Goal: Task Accomplishment & Management: Complete application form

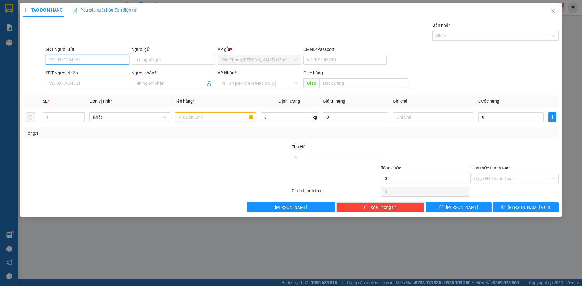
click at [70, 61] on input "SĐT Người Gửi" at bounding box center [87, 60] width 83 height 10
click at [85, 62] on input "SĐT Người Gửi" at bounding box center [87, 60] width 83 height 10
click at [120, 60] on input "SĐT Người Gửi" at bounding box center [87, 60] width 83 height 10
type input "0983068999"
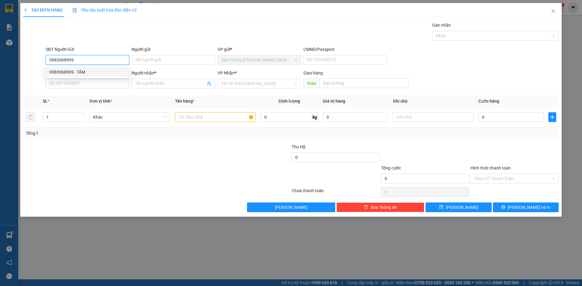
drag, startPoint x: 82, startPoint y: 71, endPoint x: 83, endPoint y: 65, distance: 6.1
click at [82, 71] on div "0983068999 - TÂM" at bounding box center [87, 72] width 76 height 7
type input "TÂM"
type input "0983068999"
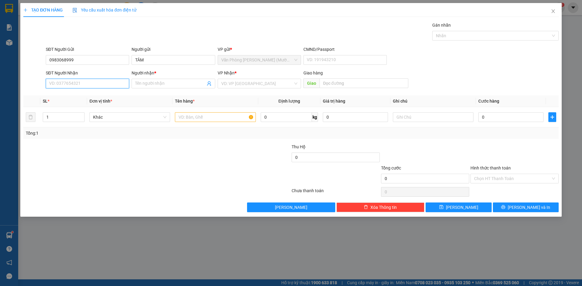
click at [89, 82] on input "SĐT Người Nhận" at bounding box center [87, 84] width 83 height 10
click at [86, 106] on div "0918676070 - TUẤN" at bounding box center [87, 105] width 76 height 7
type input "0918676070"
type input "TUẤN"
click at [219, 124] on td at bounding box center [214, 117] width 85 height 20
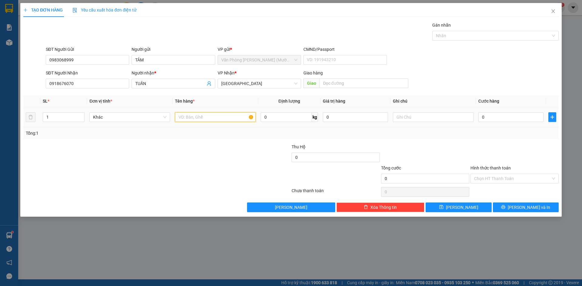
click at [218, 120] on input "text" at bounding box center [215, 117] width 81 height 10
type input "1K"
click at [518, 76] on div "SĐT Người Nhận 0918676070 Người nhận * TUẤN VP Nhận * Đà Lạt Giao hàng Giao" at bounding box center [302, 80] width 515 height 21
click at [508, 116] on input "0" at bounding box center [510, 117] width 65 height 10
type input "3"
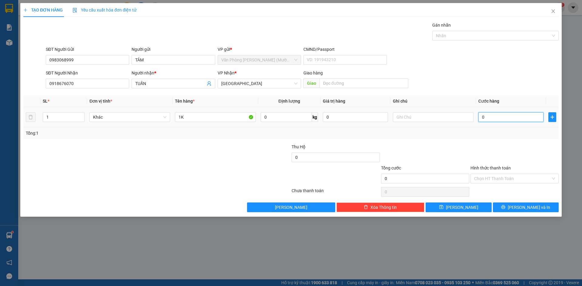
type input "3"
type input "30"
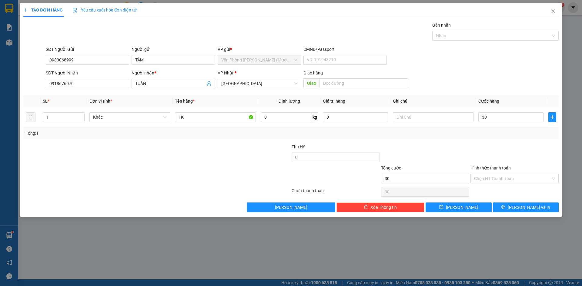
type input "30.000"
click at [524, 147] on div at bounding box center [514, 154] width 89 height 21
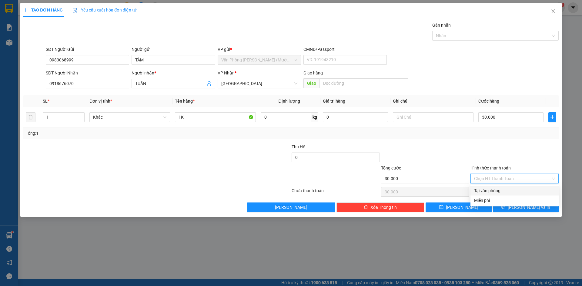
click at [516, 178] on input "Hình thức thanh toán" at bounding box center [512, 178] width 77 height 9
click at [536, 157] on div at bounding box center [514, 154] width 89 height 21
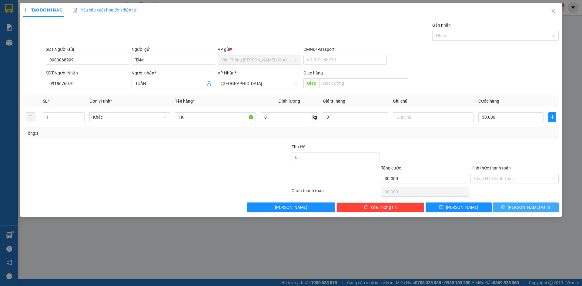
click at [539, 204] on button "[PERSON_NAME] và In" at bounding box center [526, 208] width 66 height 10
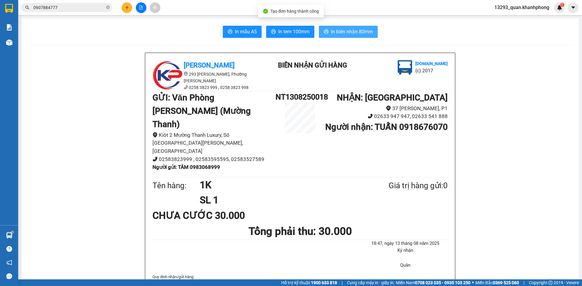
click at [367, 31] on span "In biên nhận 80mm" at bounding box center [352, 32] width 42 height 8
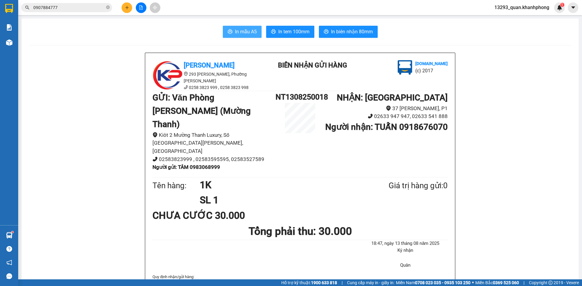
click at [250, 30] on span "In mẫu A5" at bounding box center [246, 32] width 22 height 8
click at [128, 4] on button at bounding box center [127, 7] width 11 height 11
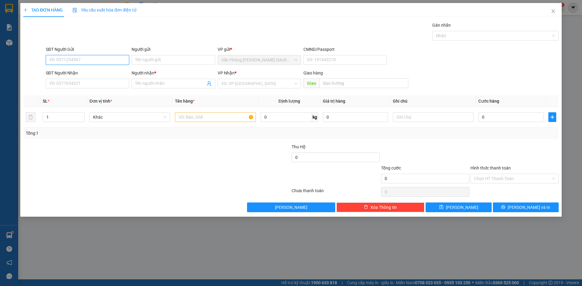
click at [95, 62] on input "SĐT Người Gửi" at bounding box center [87, 60] width 83 height 10
type input "0905789792"
click at [92, 74] on div "0905789792 - phương" at bounding box center [87, 72] width 76 height 7
type input "phương"
type input "0905789792"
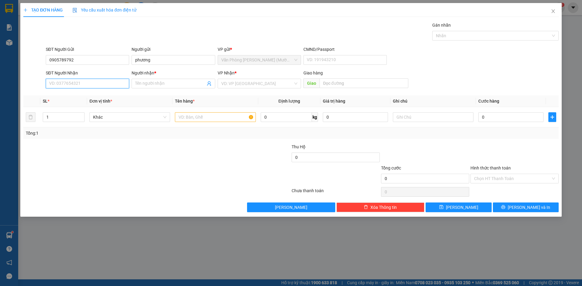
click at [100, 84] on input "SĐT Người Nhận" at bounding box center [87, 84] width 83 height 10
click at [92, 105] on div "0767055532 - ANH THƯ" at bounding box center [87, 105] width 76 height 7
type input "0767055532"
type input "ANH THƯ"
click at [506, 70] on div "SĐT Người Nhận 0767055532 0767055532 Người nhận * ANH THƯ VP Nhận * [PERSON_NAM…" at bounding box center [302, 80] width 515 height 21
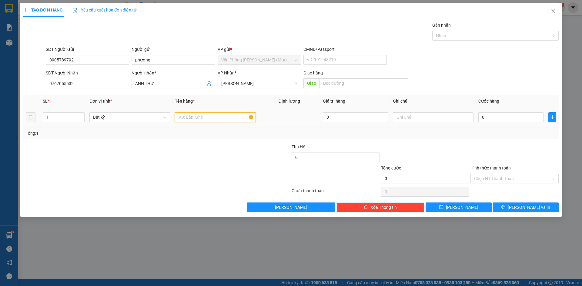
click at [226, 115] on input "text" at bounding box center [215, 117] width 81 height 10
type input "1TX"
click at [495, 122] on input "0" at bounding box center [510, 117] width 65 height 10
type input "3"
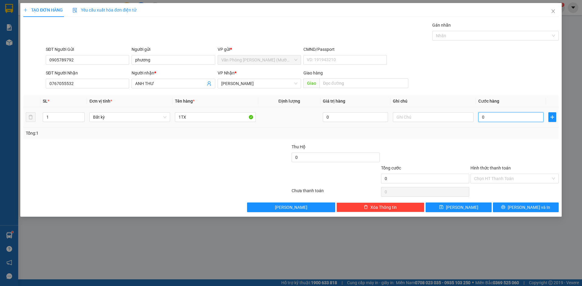
type input "3"
type input "30"
type input "30.000"
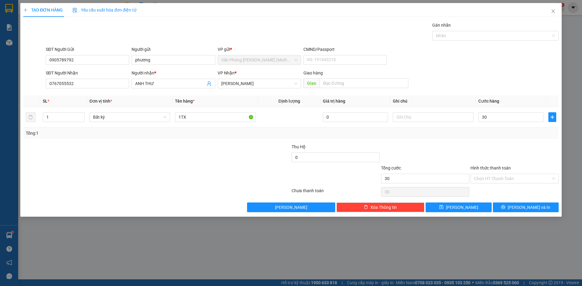
type input "30.000"
click at [480, 60] on div "SĐT Người Gửi 0905789792 Người gửi phương VP gửi * Văn Phòng [PERSON_NAME] ([PE…" at bounding box center [302, 56] width 515 height 21
click at [500, 142] on div "Transit Pickup Surcharge Ids Transit Deliver Surcharge Ids Transit Deliver Surc…" at bounding box center [290, 117] width 535 height 191
click at [488, 65] on div "SĐT Người Gửi 0905789792 Người gửi phương VP gửi * Văn Phòng [PERSON_NAME] ([PE…" at bounding box center [302, 56] width 515 height 21
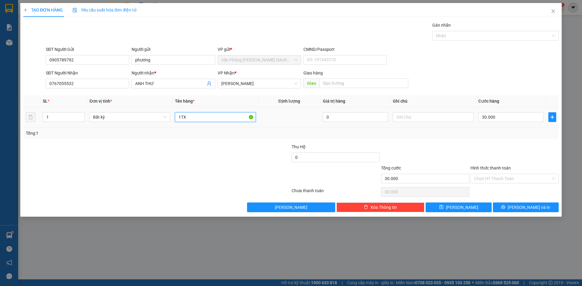
click at [199, 115] on input "1TX" at bounding box center [215, 117] width 81 height 10
type input "1TG"
click at [503, 69] on form "SĐT Người Gửi 0905789792 Người gửi phương VP gửi * Văn Phòng [PERSON_NAME] ([PE…" at bounding box center [290, 68] width 535 height 45
click at [506, 178] on input "Hình thức thanh toán" at bounding box center [512, 178] width 77 height 9
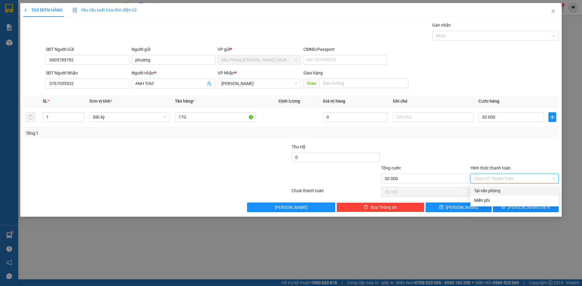
drag, startPoint x: 505, startPoint y: 191, endPoint x: 523, endPoint y: 167, distance: 30.2
click at [505, 191] on div "Tại văn phòng" at bounding box center [514, 191] width 81 height 7
type input "0"
click at [526, 148] on div at bounding box center [514, 154] width 89 height 21
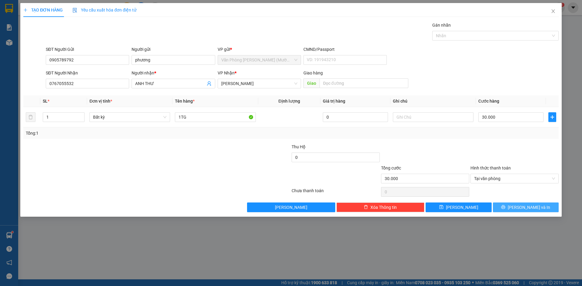
click at [527, 211] on button "[PERSON_NAME] và In" at bounding box center [526, 208] width 66 height 10
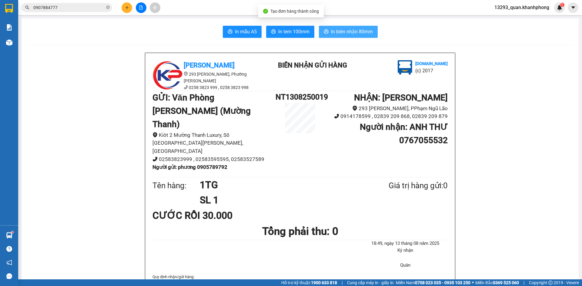
click at [344, 30] on span "In biên nhận 80mm" at bounding box center [352, 32] width 42 height 8
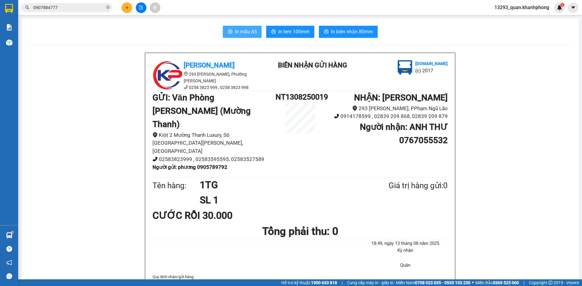
click at [236, 29] on span "In mẫu A5" at bounding box center [246, 32] width 22 height 8
click at [130, 8] on button at bounding box center [127, 7] width 11 height 11
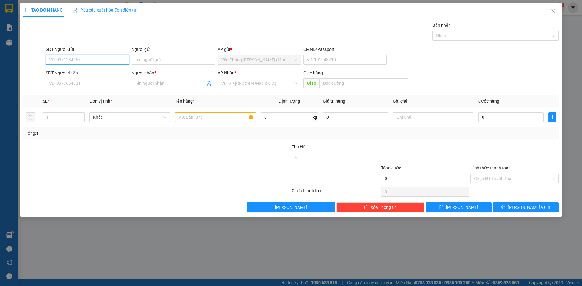
click at [98, 65] on input "SĐT Người Gửi" at bounding box center [87, 60] width 83 height 10
type input "0914601975"
click at [175, 61] on input "Người gửi" at bounding box center [173, 60] width 83 height 10
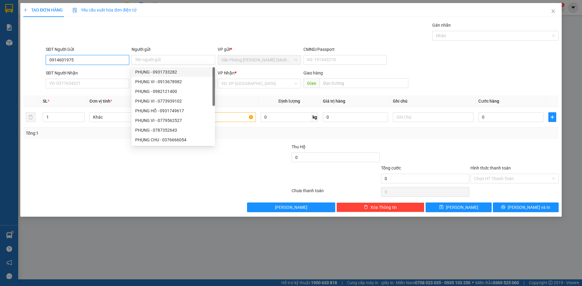
click at [104, 60] on input "0914601975" at bounding box center [87, 60] width 83 height 10
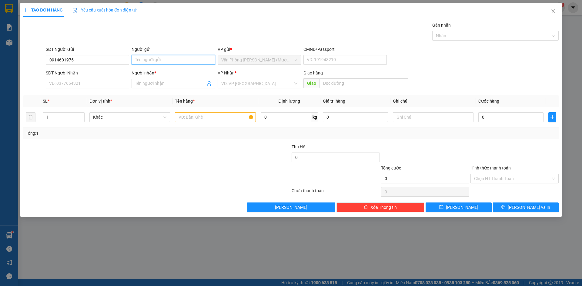
click at [152, 60] on input "Người gửi" at bounding box center [173, 60] width 83 height 10
type input "C TRANG"
click at [83, 84] on input "SĐT Người Nhận" at bounding box center [87, 84] width 83 height 10
click at [174, 90] on div "Người nhận * Tên người nhận" at bounding box center [173, 80] width 83 height 21
click at [173, 86] on input "Người nhận *" at bounding box center [170, 83] width 70 height 7
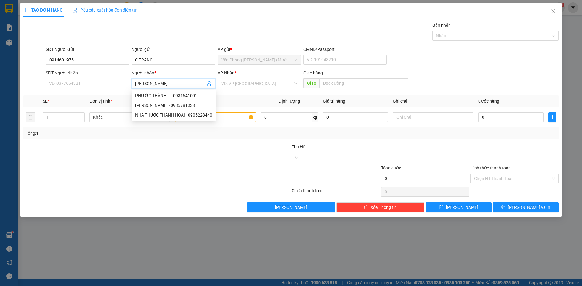
type input "[PERSON_NAME]"
click at [490, 69] on form "SĐT Người Gửi 0914601975 Người gửi C TRANG VP gửi * Văn Phòng [PERSON_NAME] ([P…" at bounding box center [290, 68] width 535 height 45
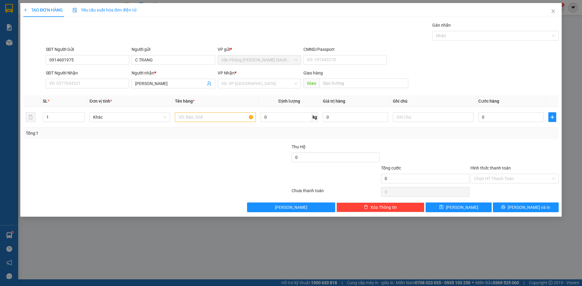
click at [491, 68] on form "SĐT Người Gửi 0914601975 Người gửi C TRANG VP gửi * Văn Phòng [PERSON_NAME] ([P…" at bounding box center [290, 68] width 535 height 45
click at [491, 65] on div "SĐT Người Gửi 0914601975 Người gửi C TRANG VP gửi * Văn Phòng [PERSON_NAME] (Mư…" at bounding box center [302, 56] width 515 height 21
click at [488, 64] on div "SĐT Người Gửi 0914601975 Người gửi C TRANG VP gửi * Văn Phòng [PERSON_NAME] (Mư…" at bounding box center [302, 56] width 515 height 21
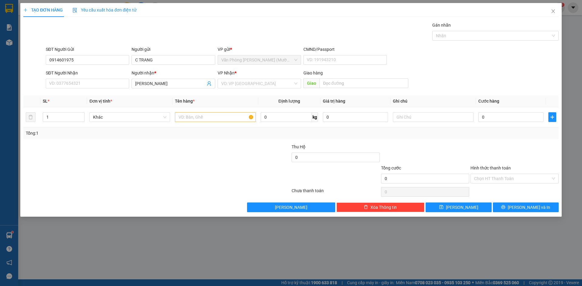
click at [477, 64] on div "SĐT Người Gửi 0914601975 Người gửi C TRANG VP gửi * Văn Phòng [PERSON_NAME] (Mư…" at bounding box center [302, 56] width 515 height 21
click at [501, 74] on div "SĐT Người Nhận VD: 0377654321 Người nhận * C THANH VP Nhận * VD: VP Sài Gòn Gia…" at bounding box center [302, 80] width 515 height 21
click at [510, 67] on form "SĐT Người Gửi 0914601975 Người gửi C TRANG VP gửi * Văn Phòng [PERSON_NAME] ([P…" at bounding box center [290, 68] width 535 height 45
drag, startPoint x: 501, startPoint y: 51, endPoint x: 501, endPoint y: 72, distance: 21.2
click at [501, 52] on div "SĐT Người Gửi 0914601975 Người gửi C TRANG VP gửi * Văn Phòng [PERSON_NAME] (Mư…" at bounding box center [302, 56] width 515 height 21
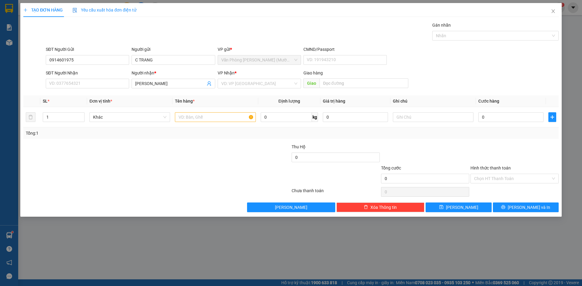
click at [501, 72] on div "SĐT Người Nhận VD: 0377654321 Người nhận * C THANH VP Nhận * VD: VP Sài Gòn Gia…" at bounding box center [302, 80] width 515 height 21
click at [504, 61] on div "SĐT Người Gửi 0914601975 Người gửi C TRANG VP gửi * Văn Phòng [PERSON_NAME] (Mư…" at bounding box center [302, 56] width 515 height 21
click at [502, 73] on div "SĐT Người Nhận VD: 0377654321 Người nhận * C THANH VP Nhận * VD: VP Sài Gòn Gia…" at bounding box center [302, 80] width 515 height 21
click at [502, 66] on div "SĐT Người Gửi 0914601975 Người gửi C TRANG VP gửi * Văn Phòng [PERSON_NAME] (Mư…" at bounding box center [302, 56] width 515 height 21
drag, startPoint x: 501, startPoint y: 72, endPoint x: 499, endPoint y: 68, distance: 4.9
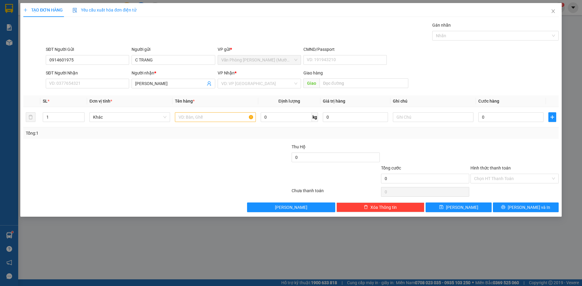
click at [501, 72] on div "SĐT Người Nhận VD: 0377654321 Người nhận * C THANH VP Nhận * VD: VP Sài Gòn Gia…" at bounding box center [302, 80] width 515 height 21
click at [499, 68] on form "SĐT Người Gửi 0914601975 Người gửi C TRANG VP gửi * Văn Phòng [PERSON_NAME] ([P…" at bounding box center [290, 68] width 535 height 45
click at [499, 70] on div "SĐT Người Nhận VD: 0377654321 Người nhận * C THANH VP Nhận * VD: VP Sài Gòn Gia…" at bounding box center [302, 80] width 515 height 21
click at [498, 64] on div "SĐT Người Gửi 0914601975 Người gửi C TRANG VP gửi * Văn Phòng [PERSON_NAME] (Mư…" at bounding box center [302, 56] width 515 height 21
click at [495, 83] on div "SĐT Người Nhận VD: 0377654321 Người nhận * C THANH VP Nhận * VD: VP Sài Gòn Gia…" at bounding box center [302, 80] width 515 height 21
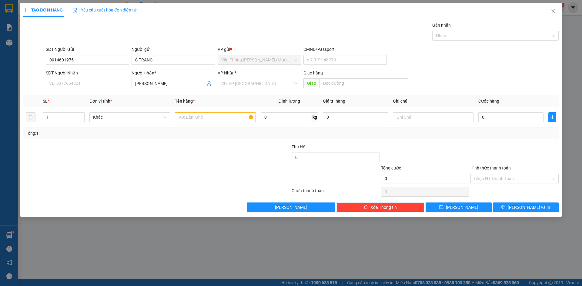
click at [495, 66] on div "SĐT Người Gửi 0914601975 Người gửi C TRANG VP gửi * Văn Phòng [PERSON_NAME] (Mư…" at bounding box center [302, 56] width 515 height 21
click at [496, 70] on div "SĐT Người Nhận VD: 0377654321 Người nhận * C THANH VP Nhận * VD: VP Sài Gòn Gia…" at bounding box center [302, 80] width 515 height 21
click at [496, 68] on form "SĐT Người Gửi 0914601975 Người gửi C TRANG VP gửi * Văn Phòng [PERSON_NAME] ([P…" at bounding box center [290, 68] width 535 height 45
click at [496, 57] on div "SĐT Người Gửi 0914601975 Người gửi C TRANG VP gửi * Văn Phòng [PERSON_NAME] (Mư…" at bounding box center [302, 56] width 515 height 21
click at [495, 67] on form "SĐT Người Gửi 0914601975 Người gửi C TRANG VP gửi * Văn Phòng [PERSON_NAME] ([P…" at bounding box center [290, 68] width 535 height 45
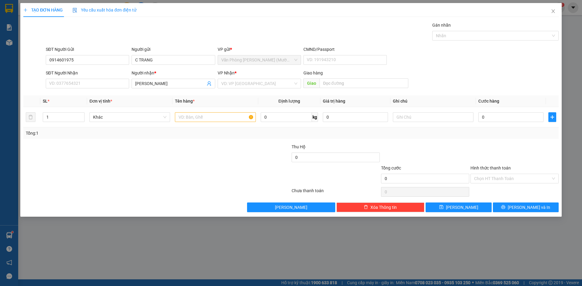
click at [494, 63] on div "SĐT Người Gửi 0914601975 Người gửi C TRANG VP gửi * Văn Phòng [PERSON_NAME] (Mư…" at bounding box center [302, 56] width 515 height 21
click at [87, 82] on input "SĐT Người Nhận" at bounding box center [87, 84] width 83 height 10
click at [87, 83] on input "SĐT Người Nhận" at bounding box center [87, 84] width 83 height 10
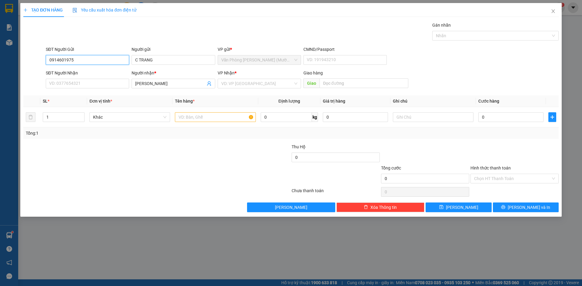
click at [88, 57] on input "0914601975" at bounding box center [87, 60] width 83 height 10
click at [85, 84] on input "SĐT Người Nhận" at bounding box center [87, 84] width 83 height 10
paste input "0914601975"
type input "0914601975"
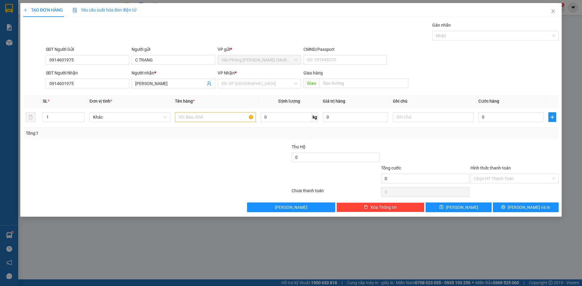
click at [119, 37] on div "Gói vận chuyển * Tiêu chuẩn Gán nhãn Nhãn" at bounding box center [302, 32] width 515 height 21
click at [125, 33] on div "Gói vận chuyển * Tiêu chuẩn Gán nhãn Nhãn" at bounding box center [302, 32] width 515 height 21
click at [268, 83] on input "search" at bounding box center [257, 83] width 72 height 9
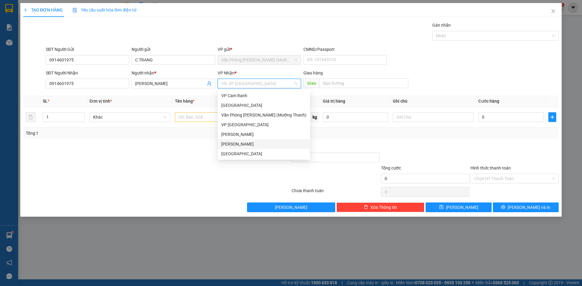
click at [256, 148] on div "[PERSON_NAME]" at bounding box center [264, 144] width 92 height 10
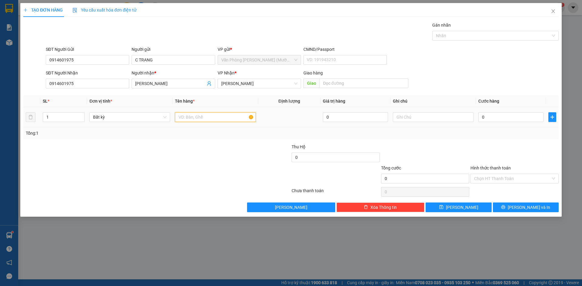
click at [215, 121] on input "text" at bounding box center [215, 117] width 81 height 10
type input "1T"
click at [500, 79] on div "SĐT Người Nhận 0914601975 Người nhận * C THANH VP Nhận * [PERSON_NAME] [PERSON_…" at bounding box center [302, 80] width 515 height 21
click at [498, 118] on input "0" at bounding box center [510, 117] width 65 height 10
type input "4"
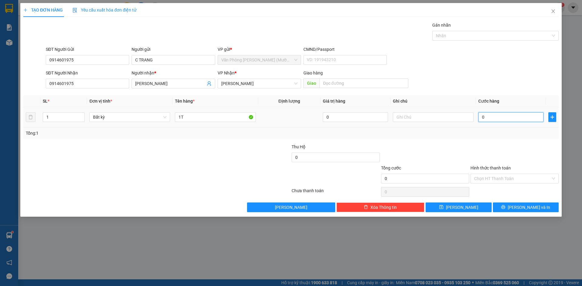
type input "4"
type input "40"
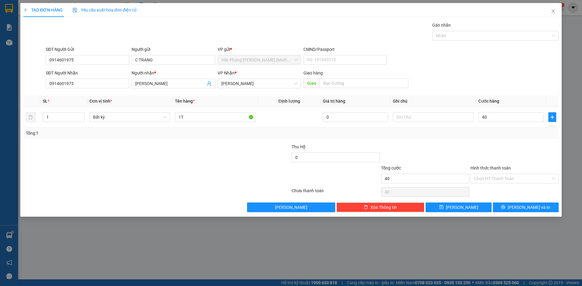
type input "40.000"
click at [483, 71] on div "SĐT Người Nhận 0914601975 Người nhận * C THANH VP Nhận * [PERSON_NAME] [PERSON_…" at bounding box center [302, 80] width 515 height 21
click at [496, 147] on div at bounding box center [514, 154] width 89 height 21
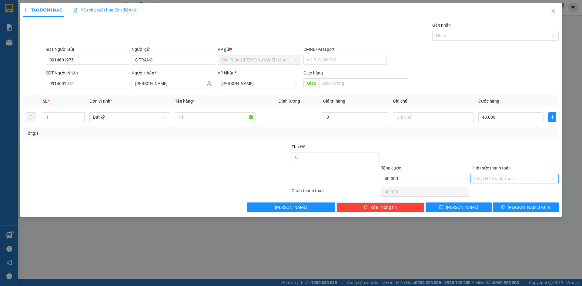
click at [507, 179] on input "Hình thức thanh toán" at bounding box center [512, 178] width 77 height 9
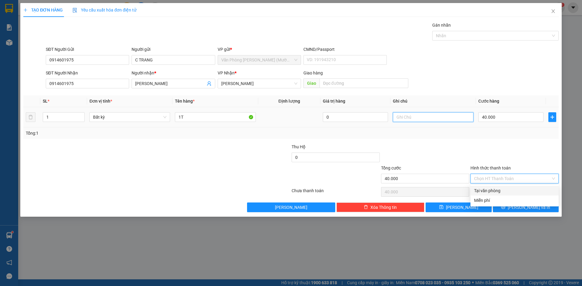
click at [422, 119] on input "text" at bounding box center [433, 117] width 81 height 10
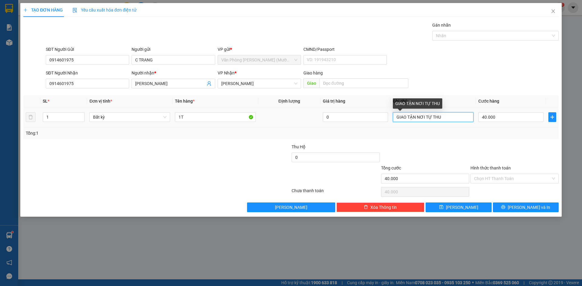
click at [454, 118] on input "GIAO TẬN NƠI TỰ THU" at bounding box center [433, 117] width 81 height 10
click at [454, 116] on input "GIAO TẬN NƠI TỰ THU" at bounding box center [433, 117] width 81 height 10
type input "GIAO TẬN NƠI TỰ THU 34 [PERSON_NAME] P2Q.T BÌNH"
click at [526, 73] on div "SĐT Người Nhận 0914601975 Người nhận * C THANH VP Nhận * [PERSON_NAME] [PERSON_…" at bounding box center [302, 80] width 515 height 21
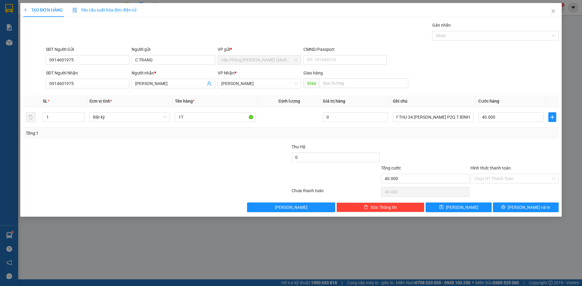
scroll to position [0, 0]
click at [510, 66] on div "SĐT Người Gửi 0914601975 Người gửi C TRANG VP gửi * Văn Phòng [PERSON_NAME] (Mư…" at bounding box center [302, 56] width 515 height 21
click at [508, 72] on div "SĐT Người Nhận 0914601975 Người nhận * C THANH VP Nhận * [PERSON_NAME] [PERSON_…" at bounding box center [302, 80] width 515 height 21
click at [495, 70] on div "SĐT Người Nhận 0914601975 Người nhận * C THANH VP Nhận * [PERSON_NAME] [PERSON_…" at bounding box center [302, 80] width 515 height 21
click at [491, 65] on div "SĐT Người Gửi 0914601975 Người gửi C TRANG VP gửi * Văn Phòng [PERSON_NAME] (Mư…" at bounding box center [302, 56] width 515 height 21
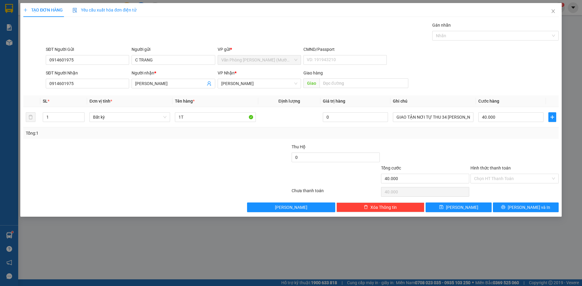
click at [493, 62] on div "SĐT Người Gửi 0914601975 Người gửi C TRANG VP gửi * Văn Phòng [PERSON_NAME] (Mư…" at bounding box center [302, 56] width 515 height 21
click at [493, 60] on div "SĐT Người Gửi 0914601975 Người gửi C TRANG VP gửi * Văn Phòng [PERSON_NAME] (Mư…" at bounding box center [302, 56] width 515 height 21
click at [494, 57] on div "SĐT Người Gửi 0914601975 Người gửi C TRANG VP gửi * Văn Phòng [PERSON_NAME] (Mư…" at bounding box center [302, 56] width 515 height 21
click at [486, 61] on div "SĐT Người Gửi 0914601975 Người gửi C TRANG VP gửi * Văn Phòng [PERSON_NAME] (Mư…" at bounding box center [302, 56] width 515 height 21
click at [501, 54] on div "SĐT Người Gửi 0914601975 Người gửi C TRANG VP gửi * Văn Phòng [PERSON_NAME] (Mư…" at bounding box center [302, 56] width 515 height 21
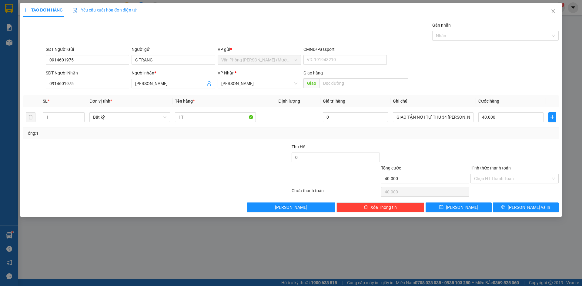
click at [495, 57] on div "SĐT Người Gửi 0914601975 Người gửi C TRANG VP gửi * Văn Phòng [PERSON_NAME] (Mư…" at bounding box center [302, 56] width 515 height 21
click at [499, 69] on form "SĐT Người Gửi 0914601975 Người gửi C TRANG VP gửi * Văn Phòng [PERSON_NAME] ([P…" at bounding box center [290, 68] width 535 height 45
click at [499, 67] on div "SĐT Người Gửi 0914601975 Người gửi C TRANG VP gửi * Văn Phòng [PERSON_NAME] (Mư…" at bounding box center [302, 56] width 515 height 21
drag, startPoint x: 518, startPoint y: 152, endPoint x: 508, endPoint y: 113, distance: 40.1
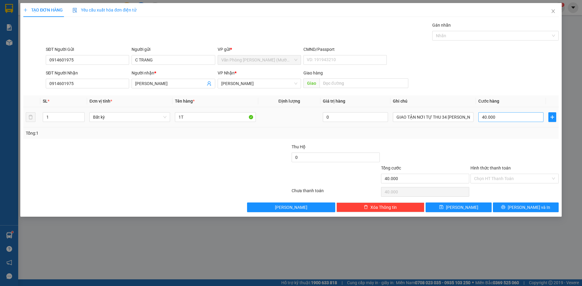
click at [518, 152] on div at bounding box center [514, 154] width 89 height 21
click at [488, 60] on div "SĐT Người Gửi 0914601975 Người gửi C TRANG VP gửi * Văn Phòng [PERSON_NAME] (Mư…" at bounding box center [302, 56] width 515 height 21
drag, startPoint x: 514, startPoint y: 152, endPoint x: 519, endPoint y: 150, distance: 5.9
click at [517, 151] on div at bounding box center [514, 154] width 89 height 21
click at [516, 164] on div at bounding box center [514, 154] width 89 height 21
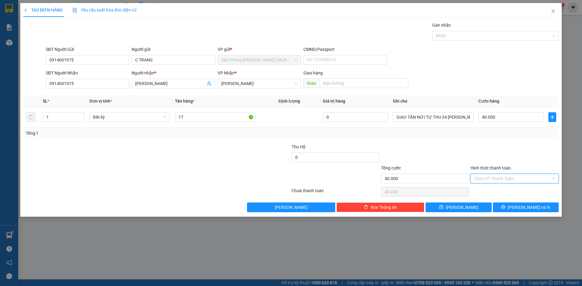
click at [514, 179] on input "Hình thức thanh toán" at bounding box center [512, 178] width 77 height 9
click at [506, 192] on div "Tại văn phòng" at bounding box center [514, 191] width 81 height 7
type input "0"
drag, startPoint x: 511, startPoint y: 177, endPoint x: 514, endPoint y: 168, distance: 9.0
click at [511, 176] on span "Tại văn phòng" at bounding box center [514, 178] width 81 height 9
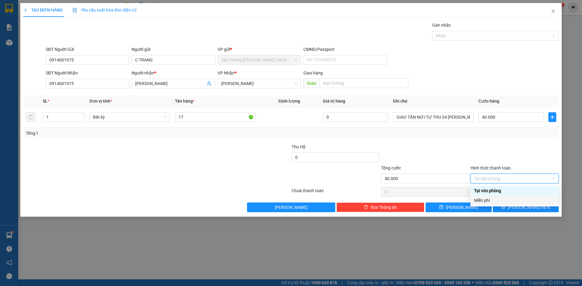
click at [509, 194] on div "Tại văn phòng" at bounding box center [514, 191] width 81 height 7
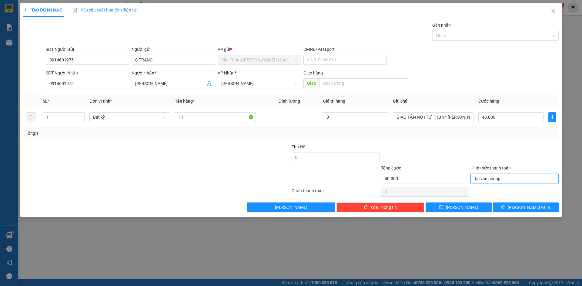
click at [507, 157] on div at bounding box center [514, 154] width 89 height 21
click at [505, 206] on icon "printer" at bounding box center [503, 207] width 4 height 4
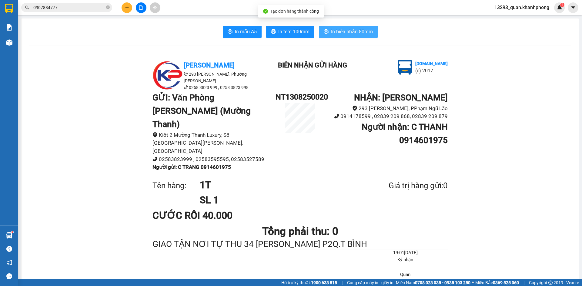
click at [351, 33] on span "In biên nhận 80mm" at bounding box center [352, 32] width 42 height 8
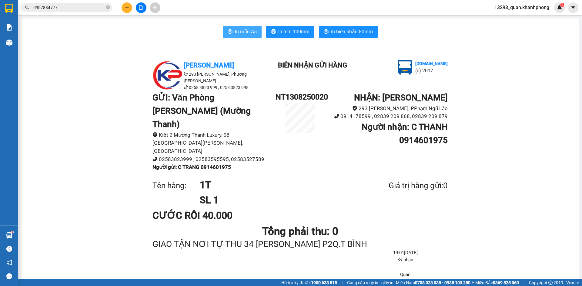
click at [253, 31] on span "In mẫu A5" at bounding box center [246, 32] width 22 height 8
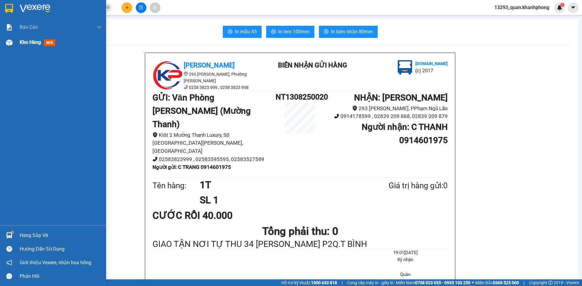
click at [28, 44] on span "Kho hàng" at bounding box center [30, 42] width 21 height 6
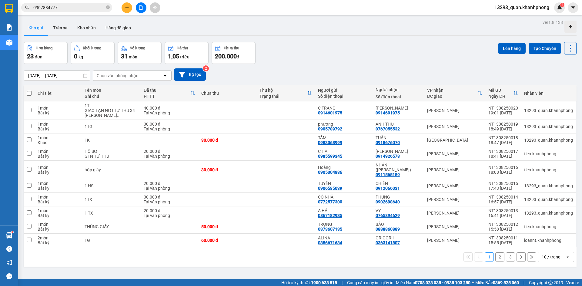
click at [435, 55] on div "Đơn hàng 23 đơn Khối lượng 0 kg Số lượng 31 món Đã thu 1,05 triệu Chưa thu 200.…" at bounding box center [300, 53] width 553 height 22
click at [539, 128] on icon at bounding box center [541, 127] width 4 height 4
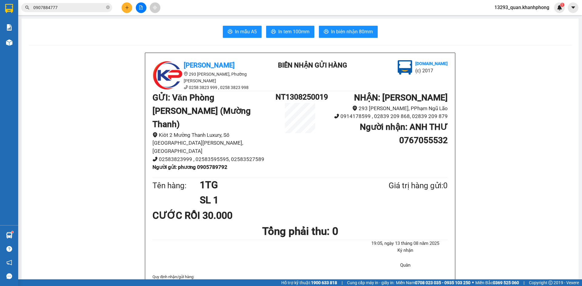
click at [247, 33] on span "In mẫu A5" at bounding box center [246, 32] width 22 height 8
click at [79, 10] on input "0907884777" at bounding box center [69, 7] width 72 height 7
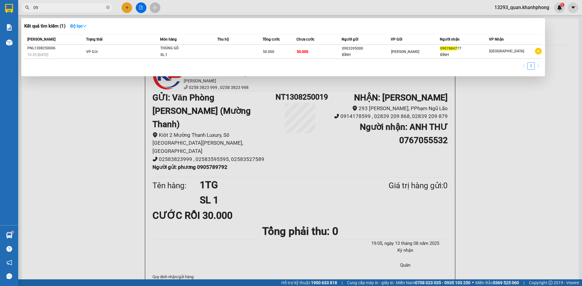
type input "0"
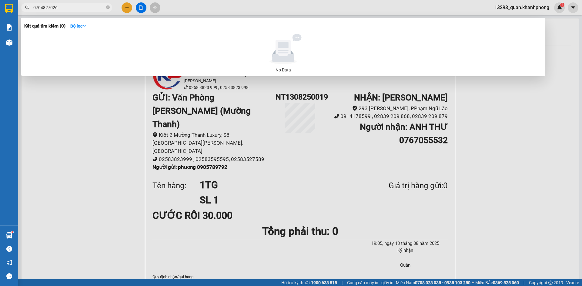
click at [66, 8] on input "0704827026" at bounding box center [69, 7] width 72 height 7
type input "0704827026"
click at [104, 94] on div at bounding box center [291, 143] width 582 height 286
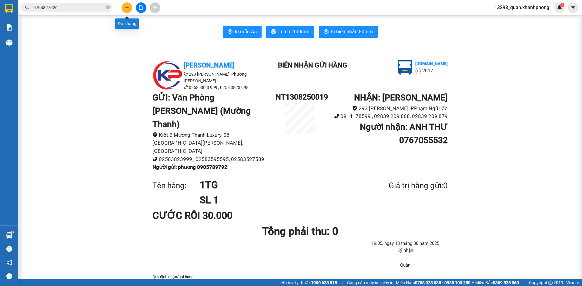
click at [125, 6] on icon "plus" at bounding box center [127, 7] width 4 height 4
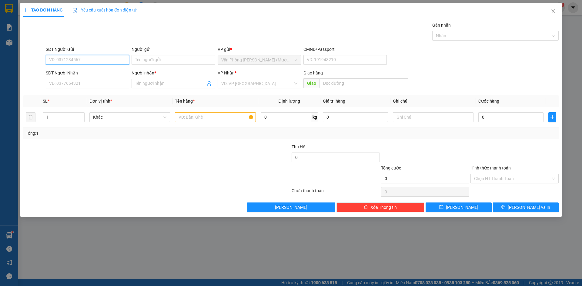
click at [87, 60] on input "SĐT Người Gửi" at bounding box center [87, 60] width 83 height 10
click at [111, 61] on input "SĐT Người Gửi" at bounding box center [87, 60] width 83 height 10
type input "0337588567"
click at [106, 73] on div "0337588567 - AN" at bounding box center [87, 72] width 76 height 7
type input "AN"
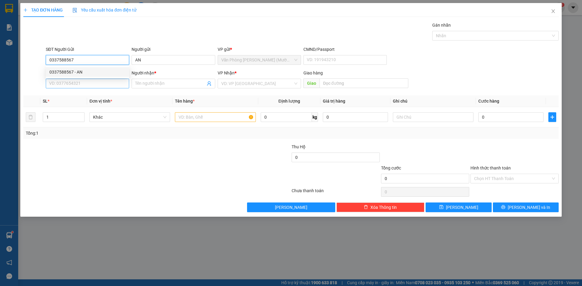
type input "0337588567"
click at [100, 85] on input "SĐT Người Nhận" at bounding box center [87, 84] width 83 height 10
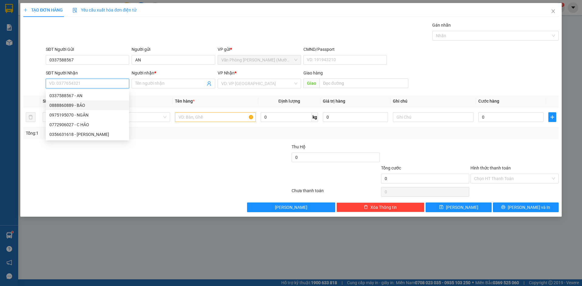
click at [88, 107] on div "0888860889 - BẢO" at bounding box center [87, 105] width 76 height 7
type input "0888860889"
type input "BẢO"
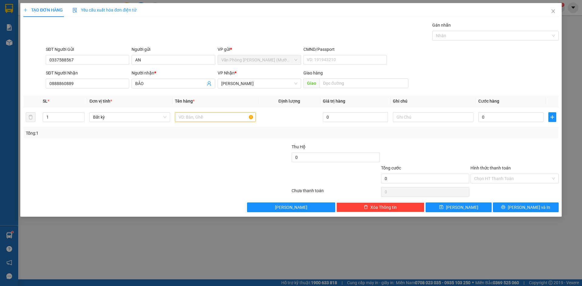
click at [473, 72] on div "SĐT Người Nhận 0888860889 Người nhận * BẢO VP Nhận * [PERSON_NAME] hàng Giao" at bounding box center [302, 80] width 515 height 21
click at [181, 118] on input "text" at bounding box center [215, 117] width 81 height 10
type input "1TX"
click at [517, 74] on div "SĐT Người Nhận 0888860889 Người nhận * BẢO VP Nhận * [PERSON_NAME] hàng Giao" at bounding box center [302, 80] width 515 height 21
click at [505, 118] on input "0" at bounding box center [510, 117] width 65 height 10
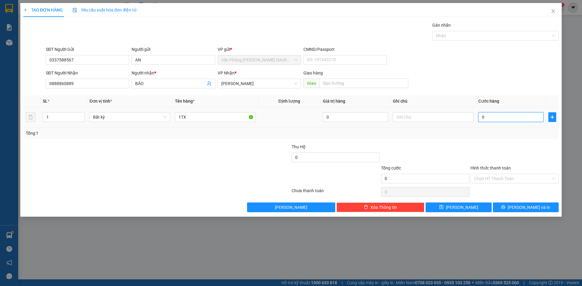
type input "6"
type input "60"
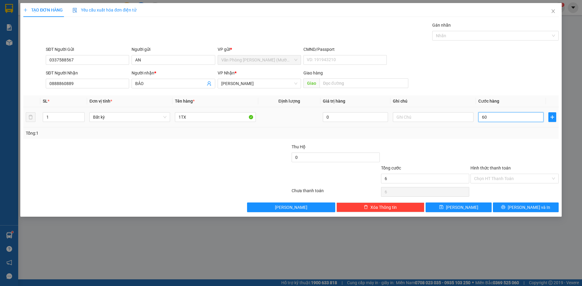
type input "60"
type input "60.000"
click at [502, 65] on div "SĐT Người Gửi 0337588567 Người gửi AN VP gửi * Văn Phòng [PERSON_NAME] ([PERSON…" at bounding box center [302, 56] width 515 height 21
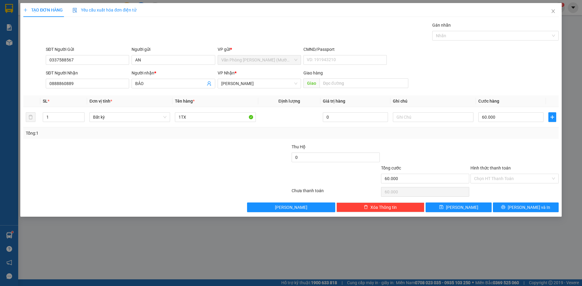
click at [497, 60] on div "SĐT Người Gửi 0337588567 Người gửi AN VP gửi * Văn Phòng [PERSON_NAME] ([PERSON…" at bounding box center [302, 56] width 515 height 21
click at [515, 155] on div at bounding box center [514, 154] width 89 height 21
click at [510, 174] on input "Hình thức thanh toán" at bounding box center [512, 178] width 77 height 9
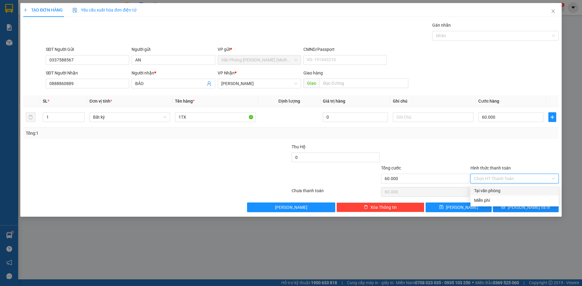
click at [516, 152] on div at bounding box center [514, 154] width 89 height 21
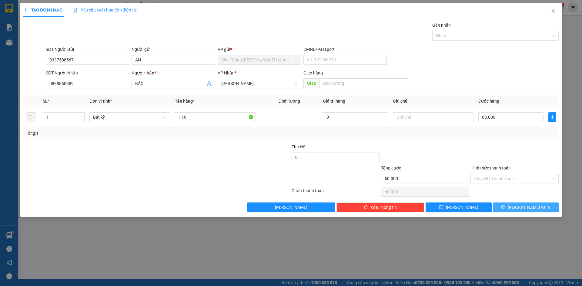
click at [526, 206] on span "[PERSON_NAME] và In" at bounding box center [529, 207] width 42 height 7
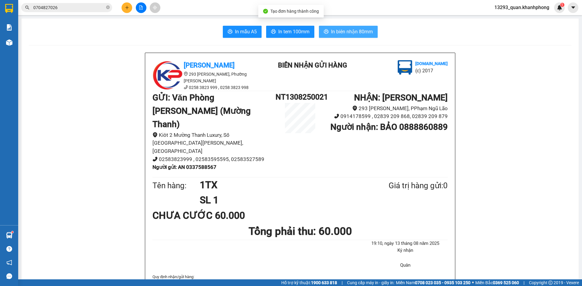
click at [345, 30] on span "In biên nhận 80mm" at bounding box center [352, 32] width 42 height 8
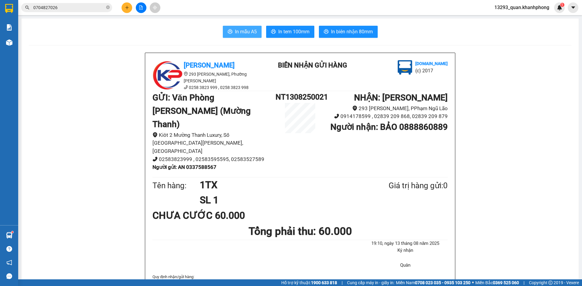
click at [249, 32] on span "In mẫu A5" at bounding box center [246, 32] width 22 height 8
click at [127, 8] on icon "plus" at bounding box center [127, 7] width 4 height 4
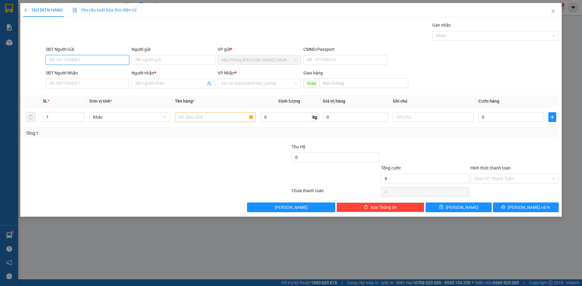
click at [108, 59] on input "SĐT Người Gửi" at bounding box center [87, 60] width 83 height 10
type input "0973138988"
click at [90, 72] on div "0973138988 - [PERSON_NAME]" at bounding box center [87, 72] width 76 height 7
type input "THU HƯƠNG"
type input "0973138988"
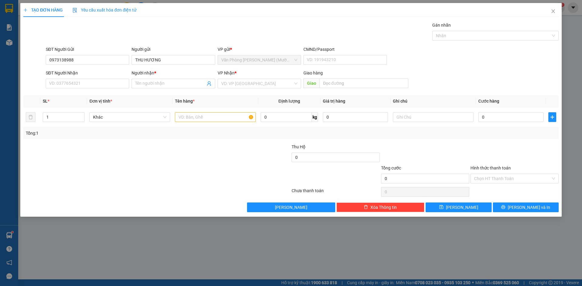
click at [118, 29] on div "Gói vận chuyển * Tiêu chuẩn Gán nhãn Nhãn" at bounding box center [302, 32] width 515 height 21
click at [105, 85] on input "SĐT Người Nhận" at bounding box center [87, 84] width 83 height 10
click at [89, 105] on div "0766565064 - [PERSON_NAME]" at bounding box center [87, 105] width 76 height 7
type input "0766565064"
type input "HÀO"
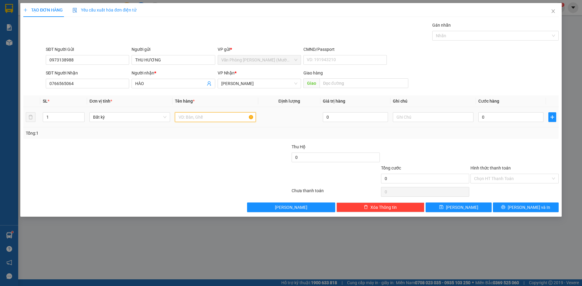
click at [198, 119] on input "text" at bounding box center [215, 117] width 81 height 10
type input "1H"
click at [505, 116] on input "0" at bounding box center [510, 117] width 65 height 10
type input "2"
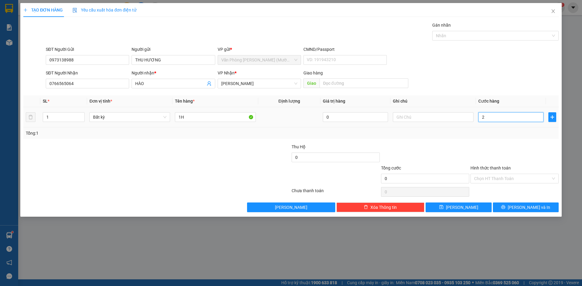
type input "2"
type input "20"
type input "20.000"
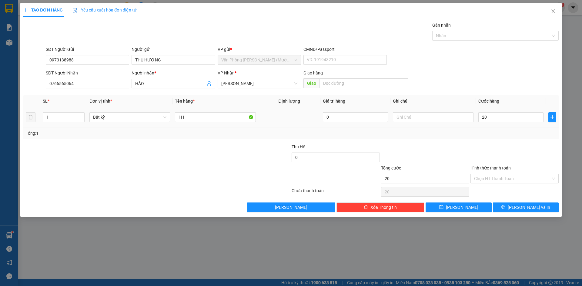
type input "20.000"
click at [508, 78] on div "SĐT Người Nhận 0766565064 Người nhận * HÀO VP Nhận * [PERSON_NAME] [PERSON_NAME…" at bounding box center [302, 80] width 515 height 21
drag, startPoint x: 506, startPoint y: 136, endPoint x: 498, endPoint y: 155, distance: 20.7
click at [506, 136] on div "Tổng: 1" at bounding box center [291, 133] width 530 height 7
drag, startPoint x: 498, startPoint y: 178, endPoint x: 495, endPoint y: 176, distance: 3.5
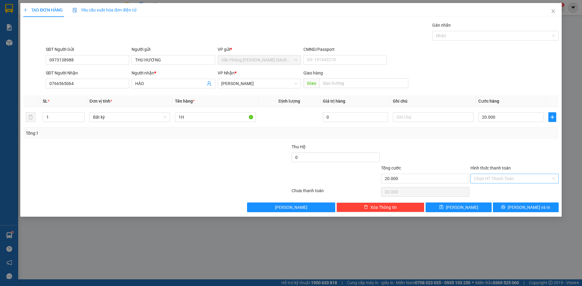
click at [497, 177] on input "Hình thức thanh toán" at bounding box center [512, 178] width 77 height 9
click at [506, 192] on div "Tại văn phòng" at bounding box center [514, 191] width 81 height 7
type input "0"
click at [515, 157] on div at bounding box center [514, 154] width 89 height 21
click at [530, 205] on span "[PERSON_NAME] và In" at bounding box center [529, 207] width 42 height 7
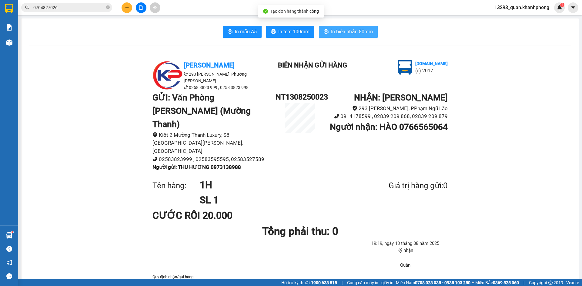
click at [353, 35] on span "In biên nhận 80mm" at bounding box center [352, 32] width 42 height 8
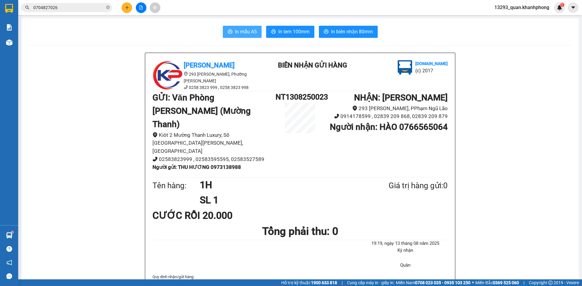
click at [247, 31] on span "In mẫu A5" at bounding box center [246, 32] width 22 height 8
